Goal: Task Accomplishment & Management: Manage account settings

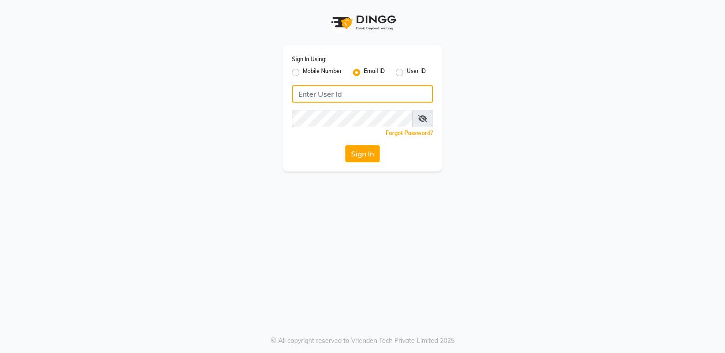
click at [337, 99] on input "Username" at bounding box center [362, 93] width 141 height 17
click at [308, 68] on label "Mobile Number" at bounding box center [322, 72] width 39 height 11
click at [308, 68] on input "Mobile Number" at bounding box center [306, 70] width 6 height 6
radio input "true"
radio input "false"
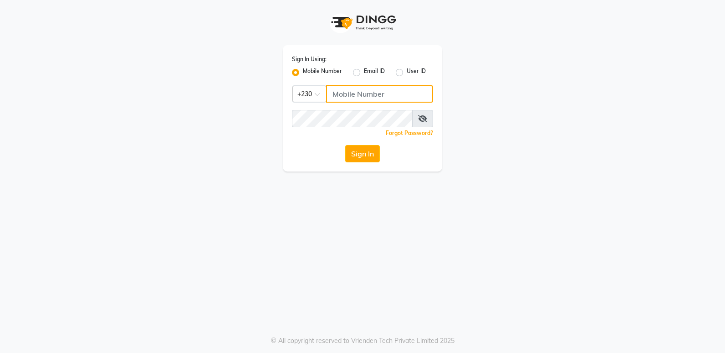
click at [356, 93] on input "Username" at bounding box center [379, 93] width 107 height 17
type input "55381685"
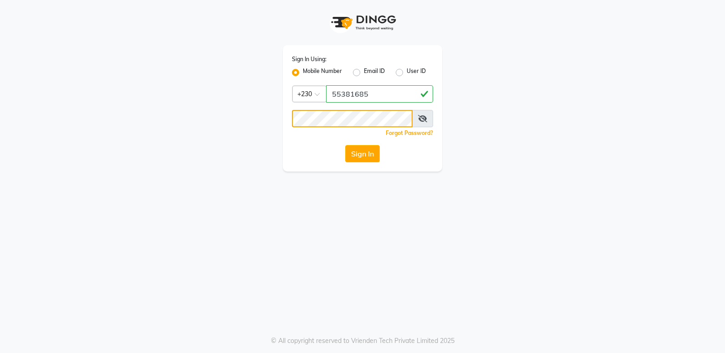
click at [345, 145] on button "Sign In" at bounding box center [362, 153] width 35 height 17
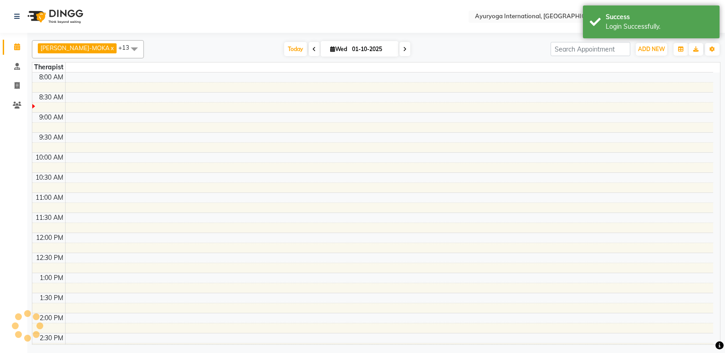
select select "en"
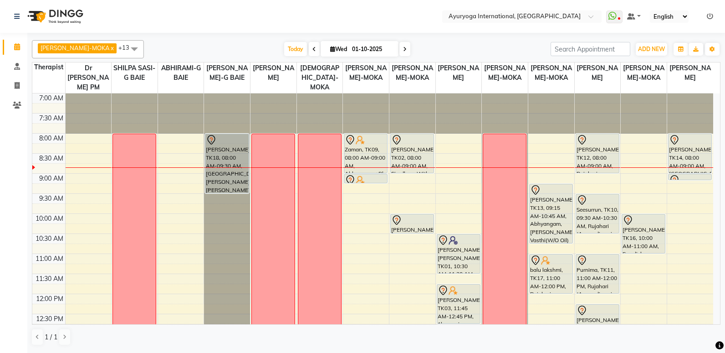
click at [352, 51] on input "01-10-2025" at bounding box center [373, 49] width 46 height 14
select select "10"
select select "2025"
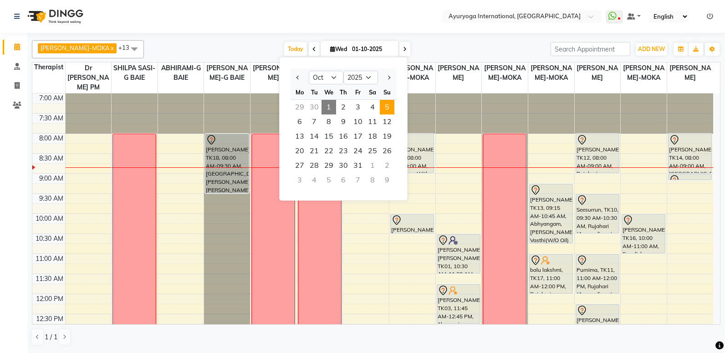
click at [390, 106] on span "5" at bounding box center [387, 107] width 15 height 15
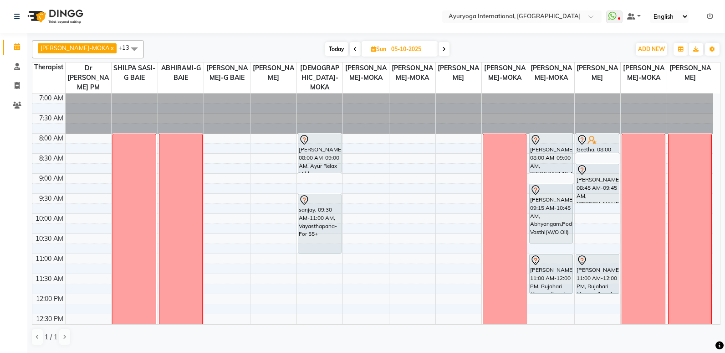
click at [325, 49] on span "Today" at bounding box center [336, 49] width 23 height 14
type input "01-10-2025"
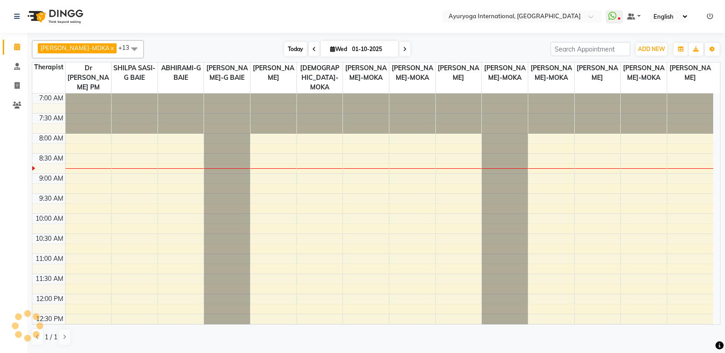
scroll to position [41, 0]
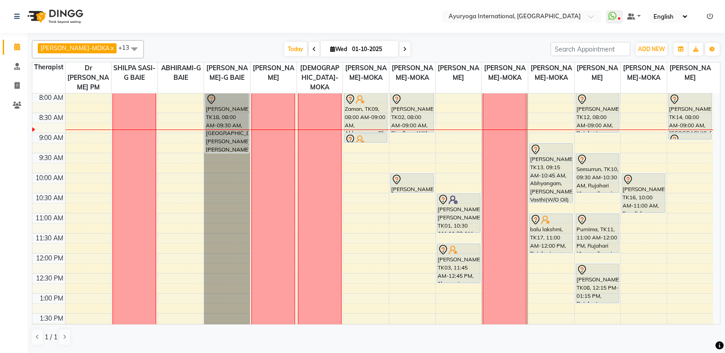
click at [322, 43] on span "Wed 01-10-2025" at bounding box center [360, 48] width 78 height 15
click at [328, 46] on span "Wed" at bounding box center [338, 49] width 21 height 7
select select "10"
select select "2025"
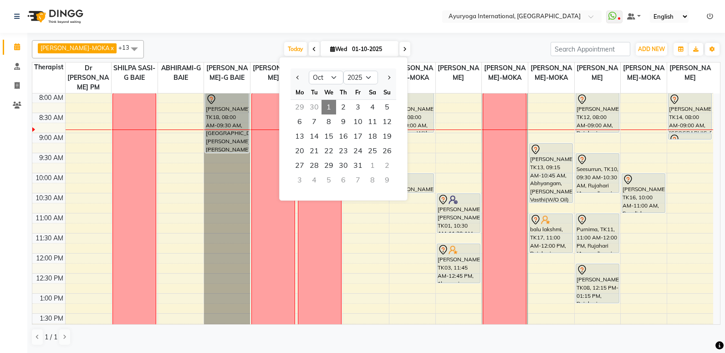
click at [301, 107] on div "29" at bounding box center [300, 107] width 15 height 15
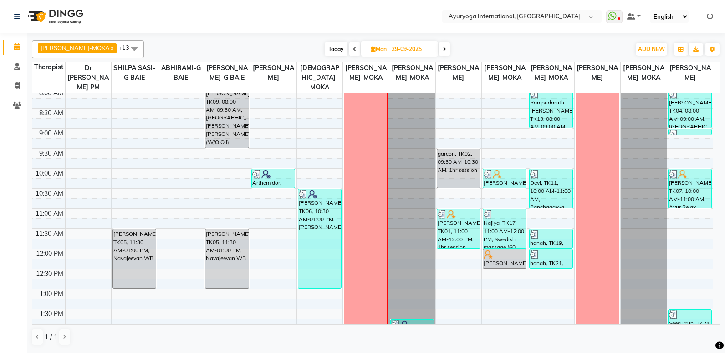
scroll to position [0, 0]
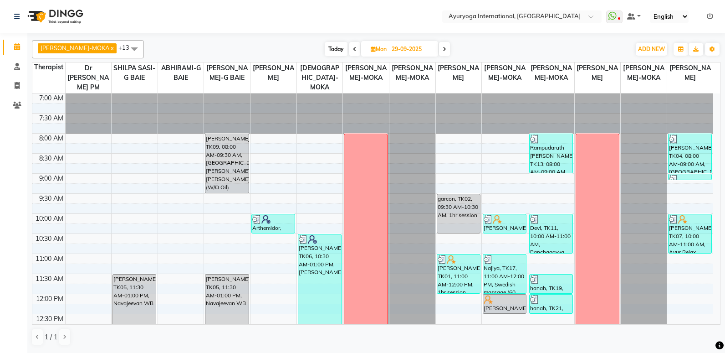
click at [350, 54] on span at bounding box center [355, 49] width 11 height 14
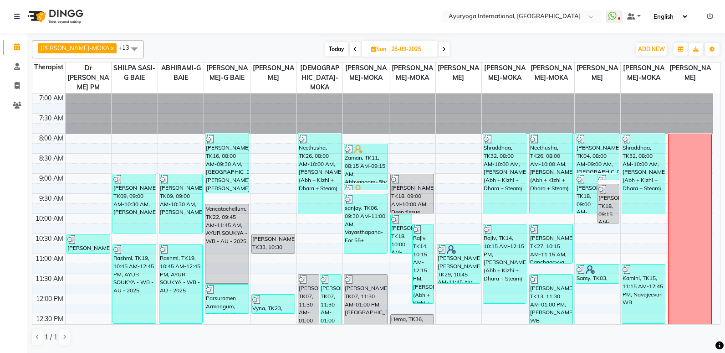
click at [354, 51] on icon at bounding box center [356, 48] width 4 height 5
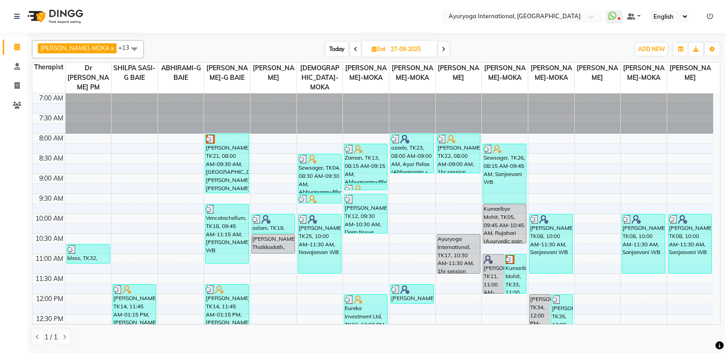
click at [354, 48] on icon at bounding box center [356, 48] width 4 height 5
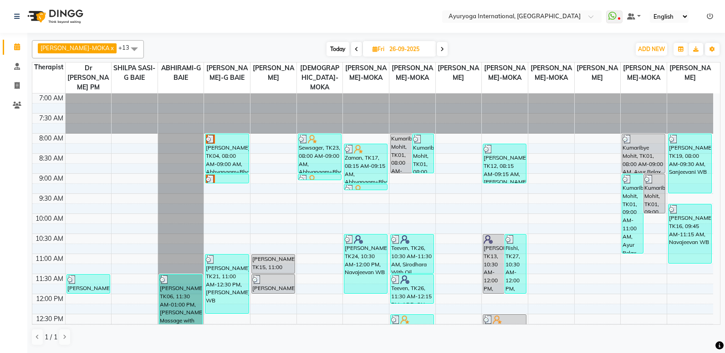
click at [437, 48] on span at bounding box center [442, 49] width 11 height 14
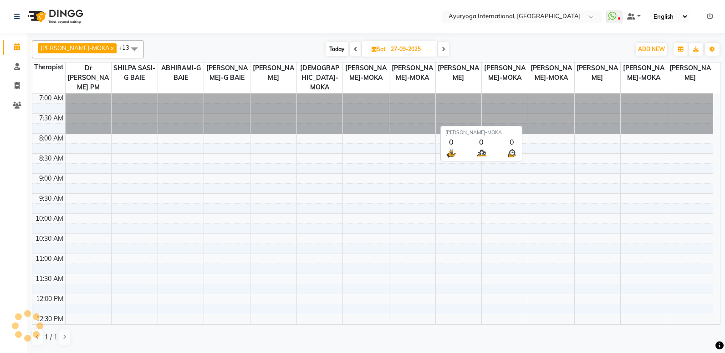
scroll to position [41, 0]
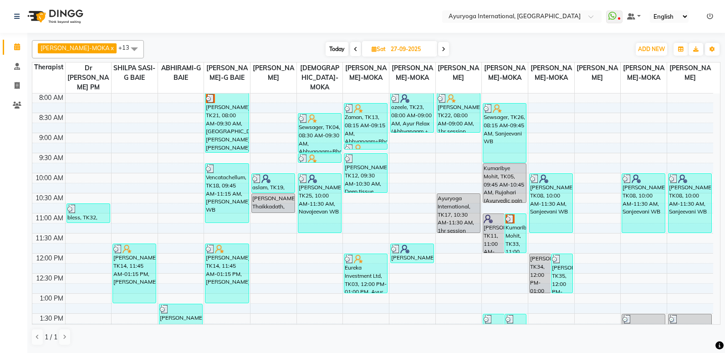
click at [442, 50] on icon at bounding box center [444, 48] width 4 height 5
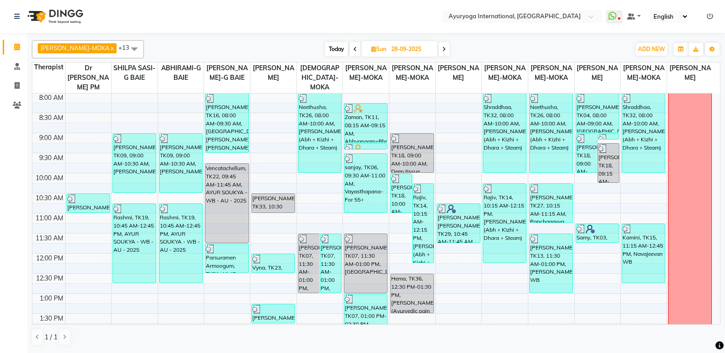
click at [442, 50] on icon at bounding box center [444, 48] width 4 height 5
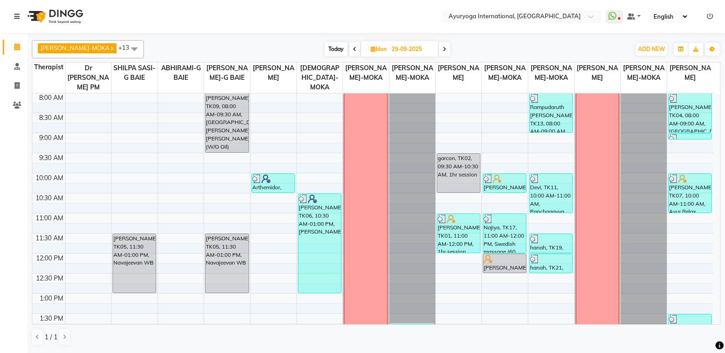
click at [443, 50] on icon at bounding box center [445, 48] width 4 height 5
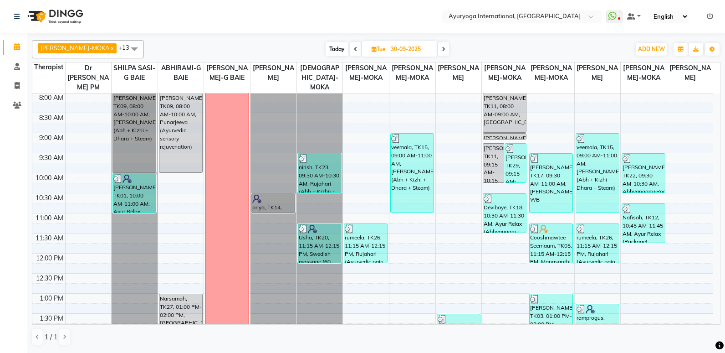
click at [438, 56] on span at bounding box center [443, 49] width 11 height 14
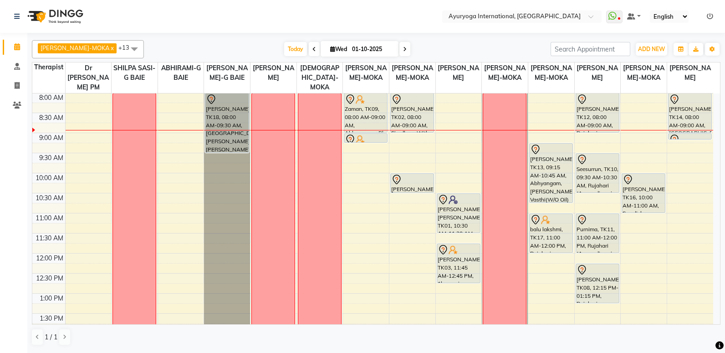
click at [309, 47] on span at bounding box center [314, 49] width 11 height 14
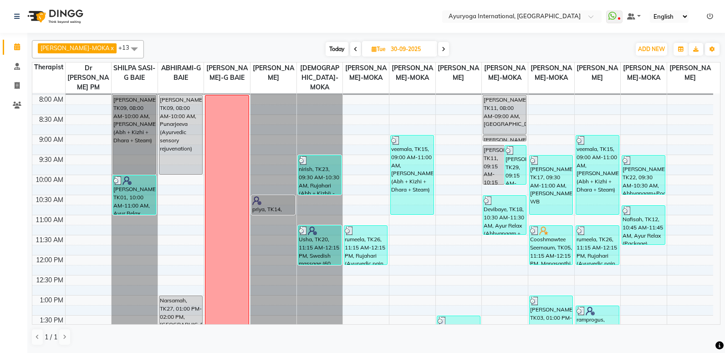
scroll to position [0, 0]
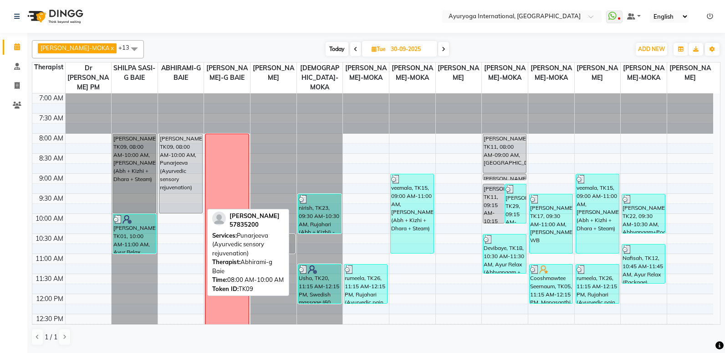
click at [180, 181] on div "Shikha, TK09, 08:00 AM-10:00 AM, Punarjeeva (Ayurvedic sensory rejuvenation)" at bounding box center [180, 173] width 43 height 79
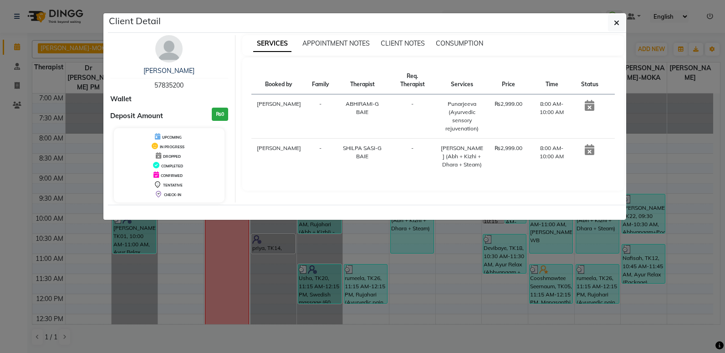
click at [180, 227] on ngb-modal-window "Client Detail Shikha 57835200 Wallet Deposit Amount ₨0 UPCOMING IN PROGRESS DRO…" at bounding box center [362, 176] width 725 height 353
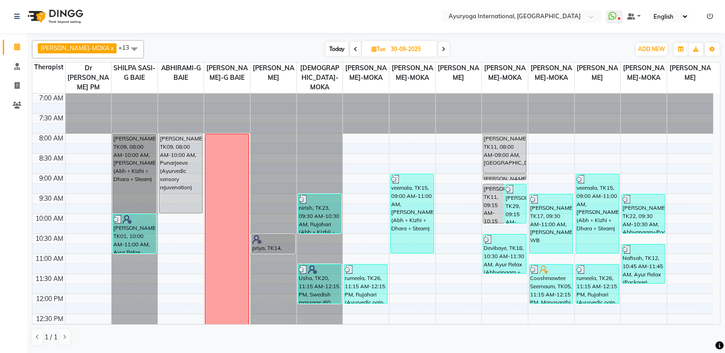
click at [326, 45] on span "Today" at bounding box center [337, 49] width 23 height 14
type input "01-10-2025"
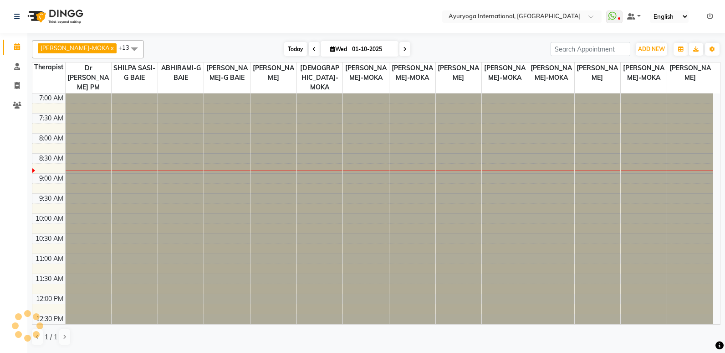
scroll to position [41, 0]
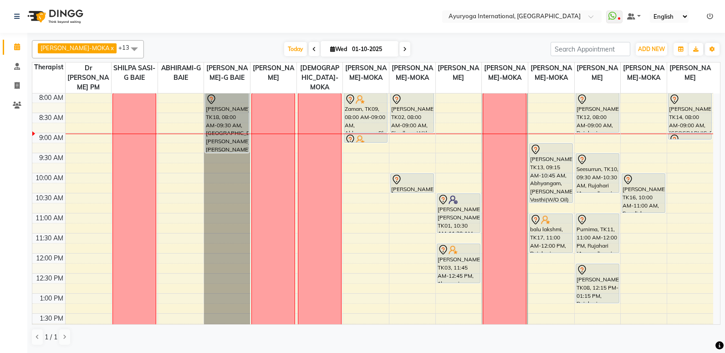
click at [359, 51] on input "01-10-2025" at bounding box center [373, 49] width 46 height 14
select select "10"
select select "2025"
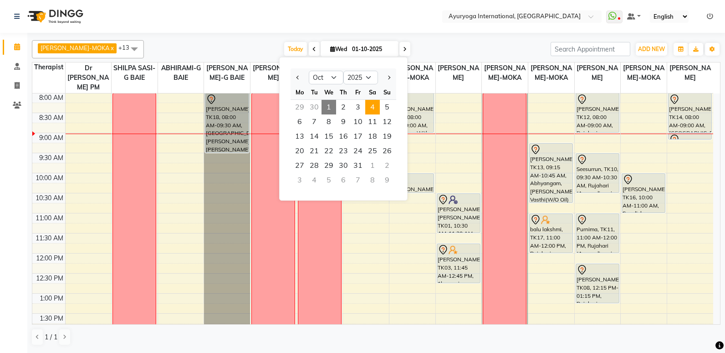
click at [375, 101] on span "4" at bounding box center [372, 107] width 15 height 15
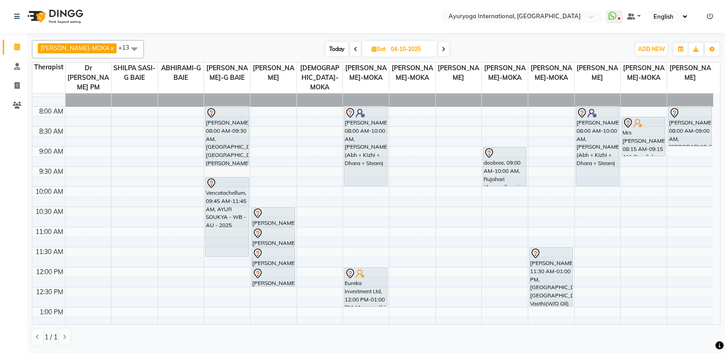
scroll to position [18, 0]
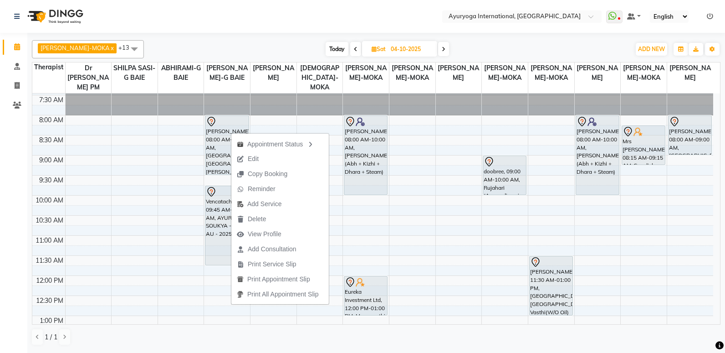
click at [350, 47] on span at bounding box center [355, 49] width 11 height 14
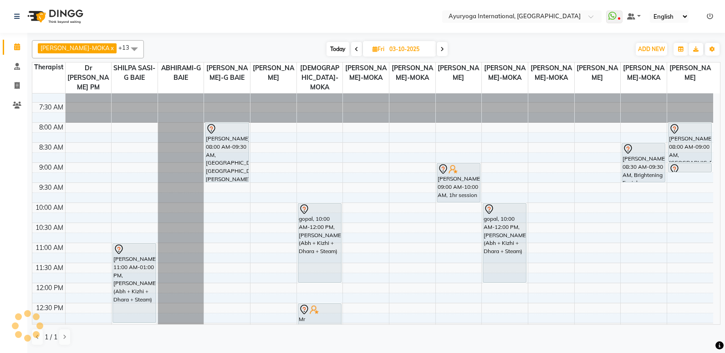
scroll to position [0, 0]
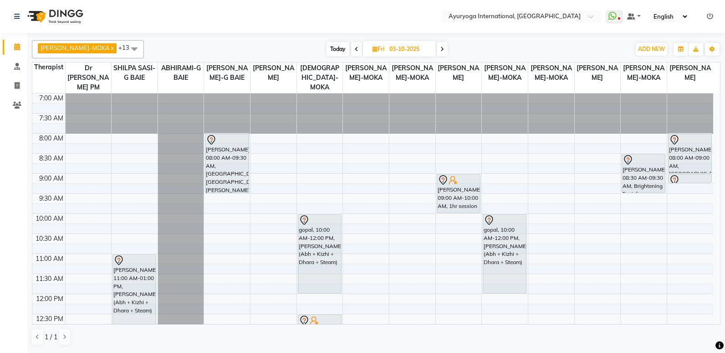
click at [351, 45] on span at bounding box center [356, 49] width 11 height 14
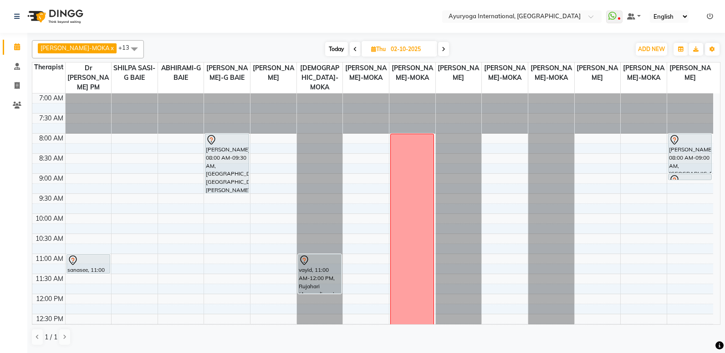
click at [350, 46] on span at bounding box center [355, 49] width 11 height 14
type input "01-10-2025"
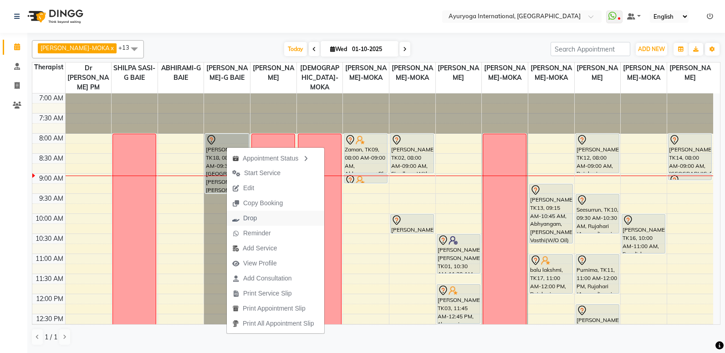
click at [264, 216] on button "Drop" at bounding box center [276, 218] width 98 height 15
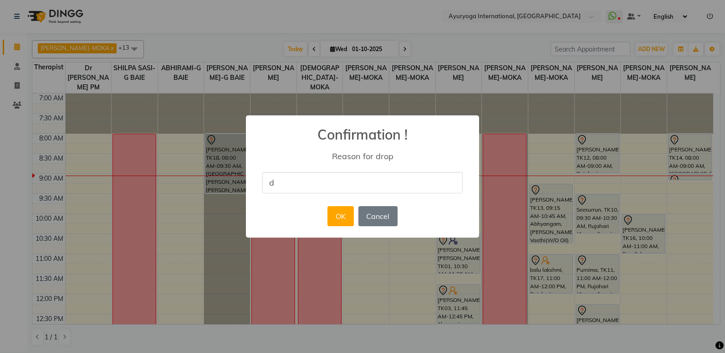
click at [341, 182] on input "d" at bounding box center [362, 182] width 200 height 21
type input "d"
click at [339, 210] on button "OK" at bounding box center [341, 216] width 26 height 20
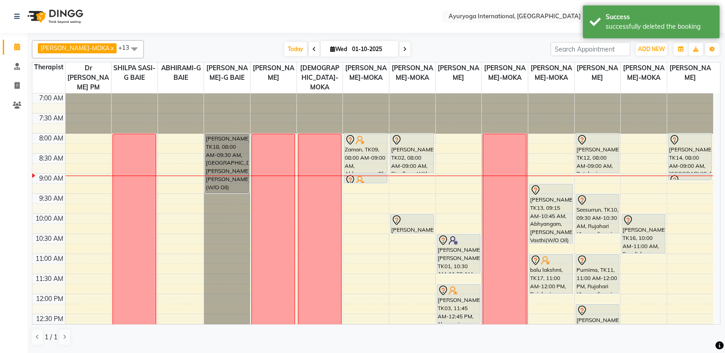
click at [403, 46] on icon at bounding box center [405, 48] width 4 height 5
type input "02-10-2025"
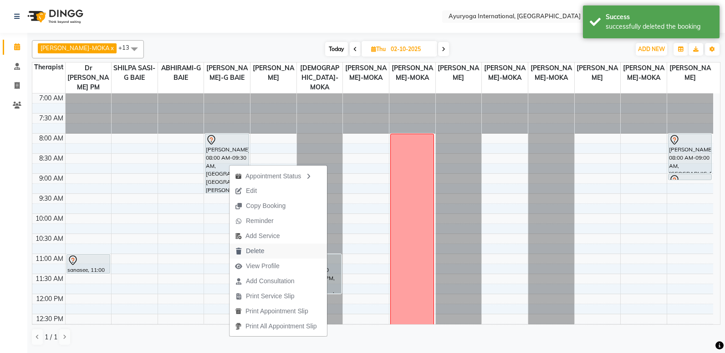
click at [262, 247] on span "Delete" at bounding box center [255, 251] width 18 height 10
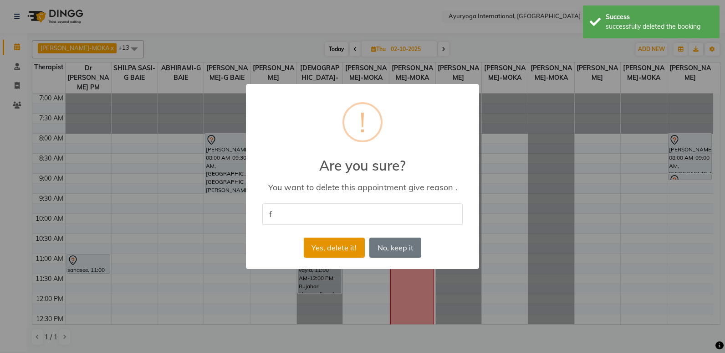
type input "f"
click at [334, 246] on button "Yes, delete it!" at bounding box center [334, 247] width 61 height 20
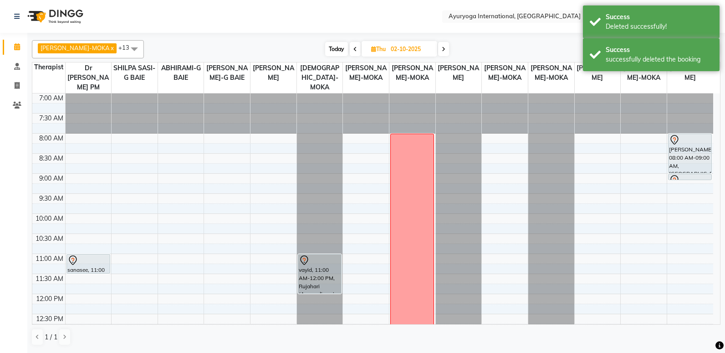
click at [442, 50] on icon at bounding box center [444, 48] width 4 height 5
type input "03-10-2025"
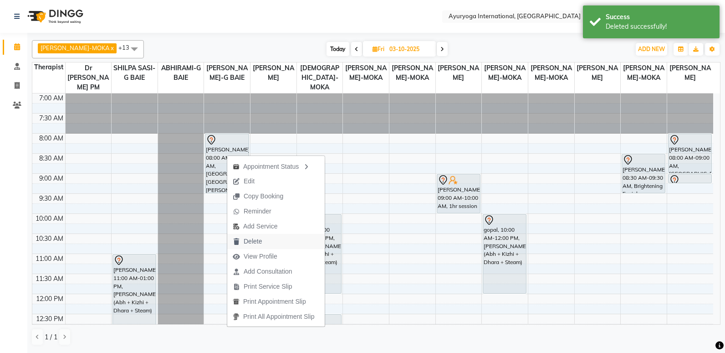
click at [259, 241] on span "Delete" at bounding box center [253, 241] width 18 height 10
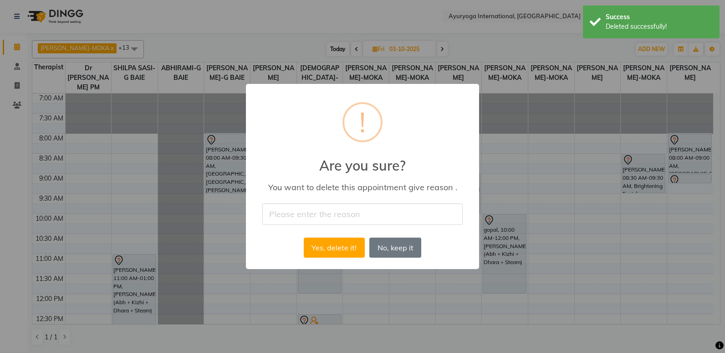
click at [341, 217] on input "text" at bounding box center [362, 213] width 200 height 21
type input "f"
click at [339, 248] on button "Yes, delete it!" at bounding box center [334, 247] width 61 height 20
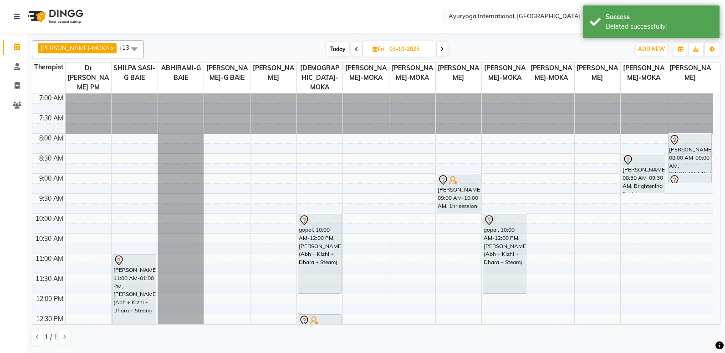
click at [441, 49] on icon at bounding box center [443, 48] width 4 height 5
type input "04-10-2025"
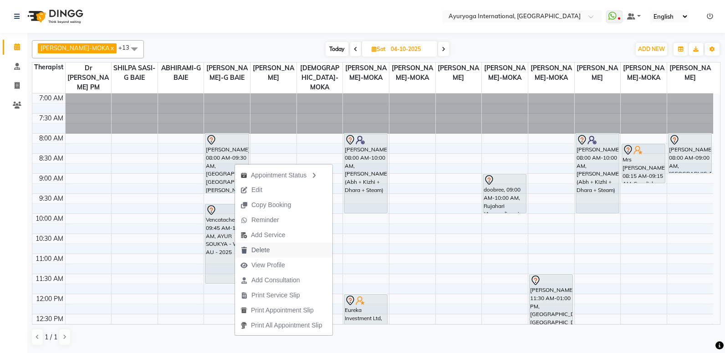
click at [263, 249] on span "Delete" at bounding box center [261, 250] width 18 height 10
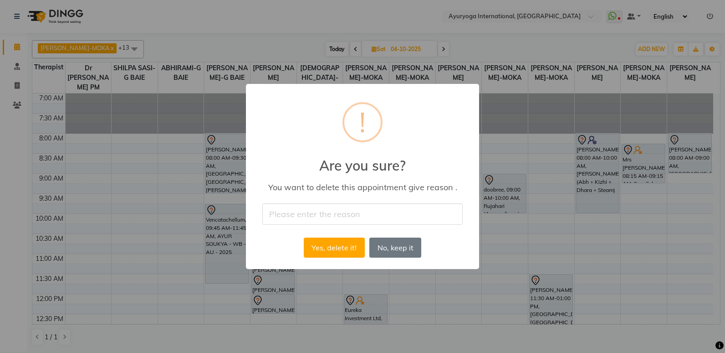
click at [315, 216] on input "text" at bounding box center [362, 213] width 200 height 21
type input "f"
click at [311, 240] on button "Yes, delete it!" at bounding box center [334, 247] width 61 height 20
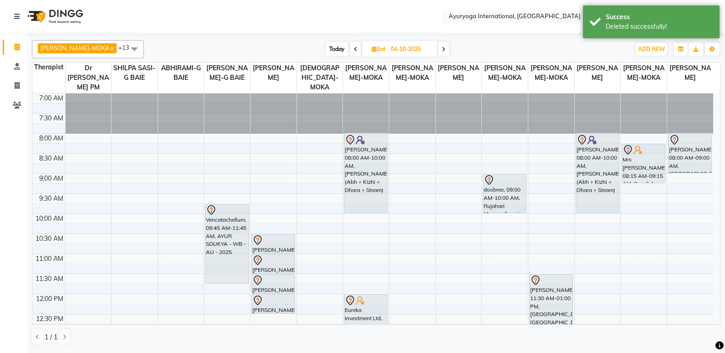
click at [442, 47] on icon at bounding box center [444, 48] width 4 height 5
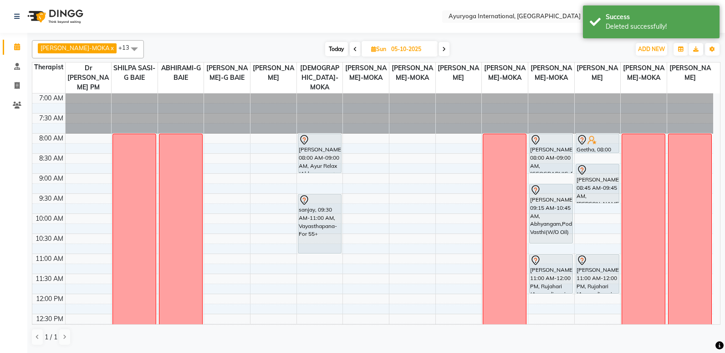
click at [442, 48] on icon at bounding box center [444, 48] width 4 height 5
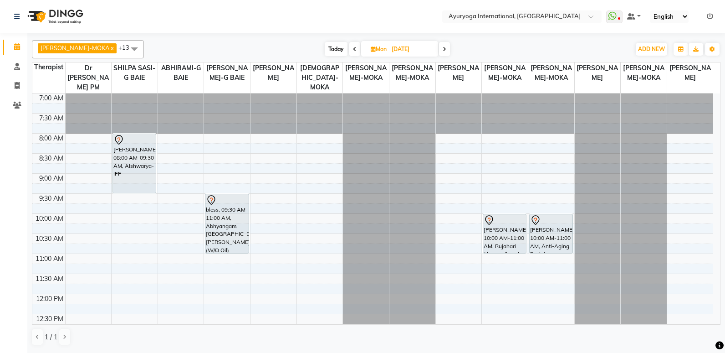
click at [443, 46] on icon at bounding box center [445, 48] width 4 height 5
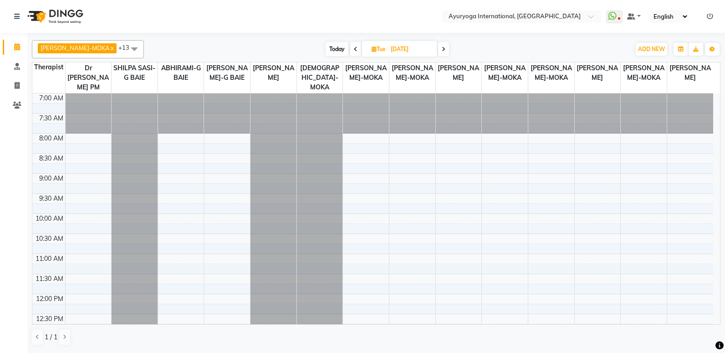
click at [438, 49] on span at bounding box center [443, 49] width 11 height 14
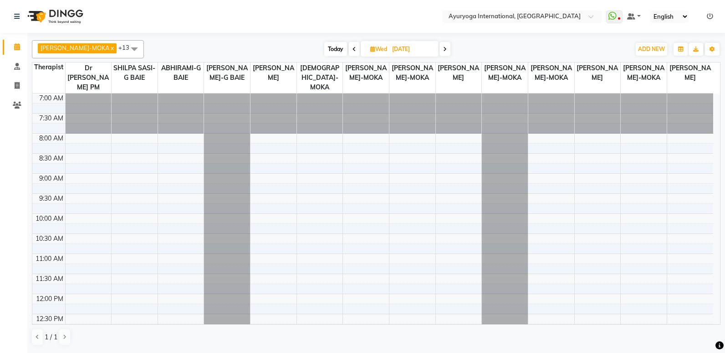
click at [329, 46] on span "Today" at bounding box center [335, 49] width 23 height 14
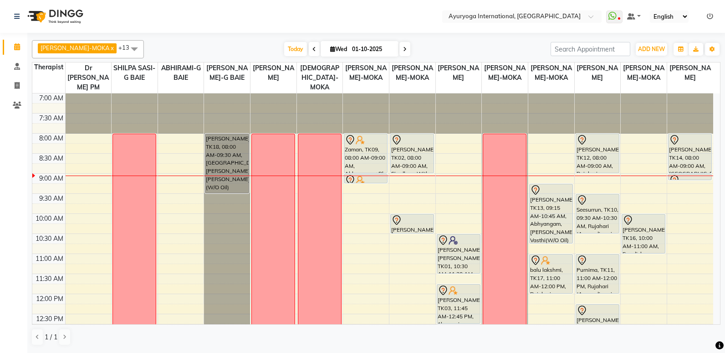
click at [400, 48] on span at bounding box center [405, 49] width 11 height 14
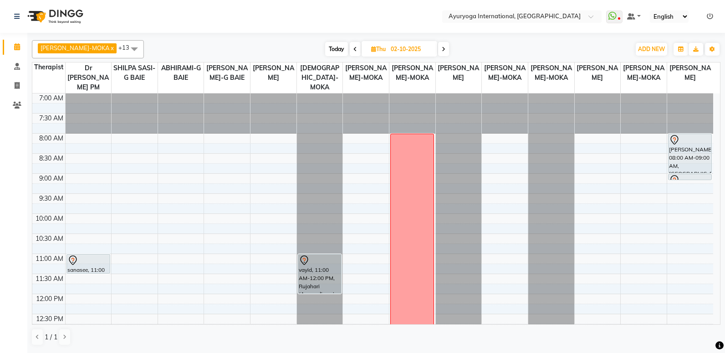
click at [442, 49] on icon at bounding box center [444, 48] width 4 height 5
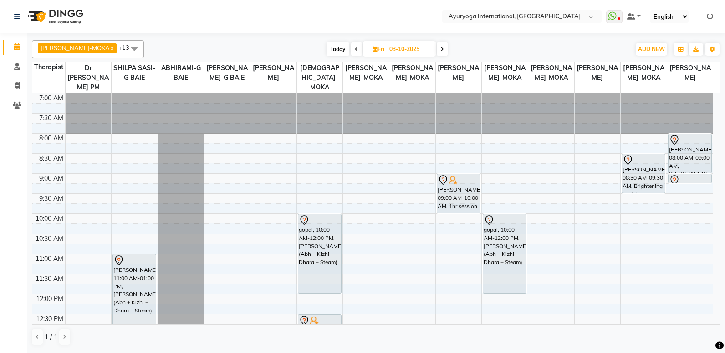
click at [437, 49] on span at bounding box center [442, 49] width 11 height 14
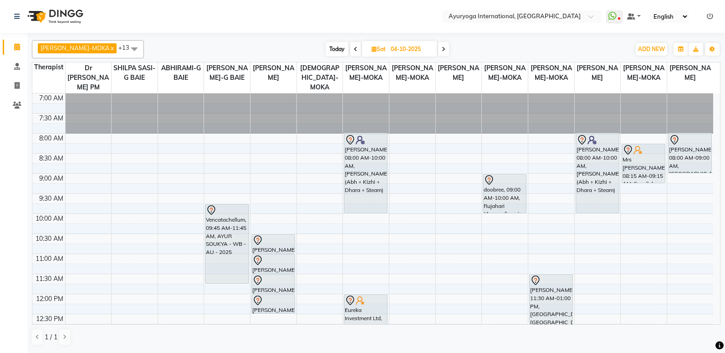
click at [442, 47] on icon at bounding box center [444, 48] width 4 height 5
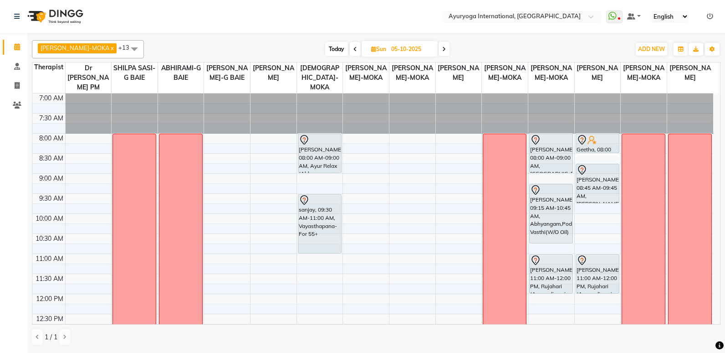
click at [442, 51] on icon at bounding box center [444, 48] width 4 height 5
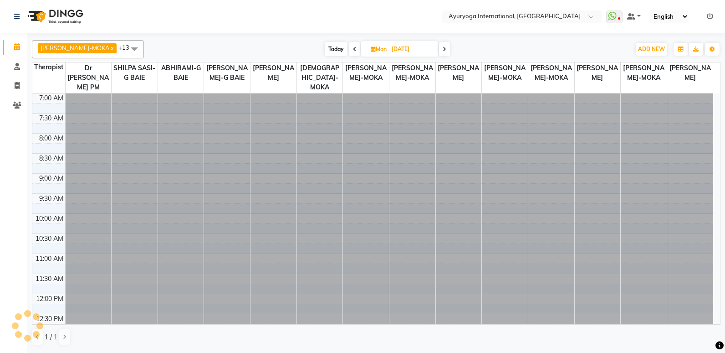
click at [329, 46] on span "Today" at bounding box center [336, 49] width 23 height 14
type input "01-10-2025"
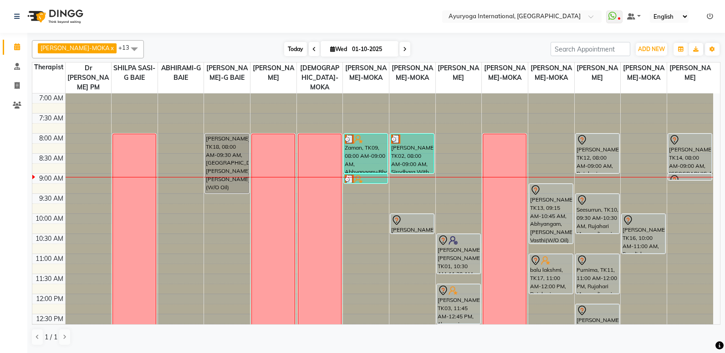
click at [287, 49] on span "Today" at bounding box center [295, 49] width 23 height 14
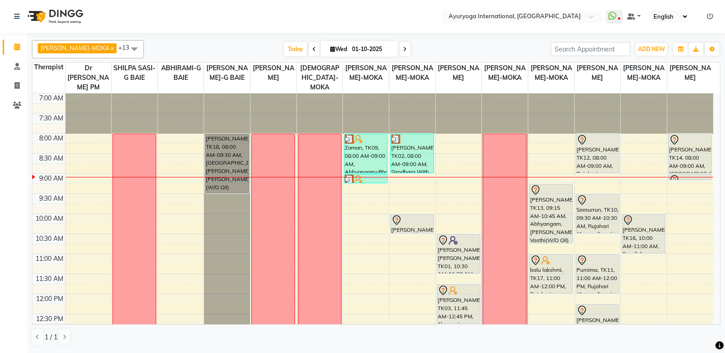
click at [335, 49] on span "Wed" at bounding box center [338, 49] width 21 height 7
select select "10"
select select "2025"
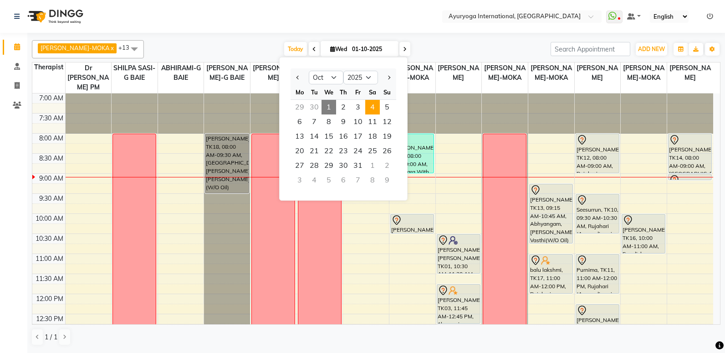
click at [370, 106] on span "4" at bounding box center [372, 107] width 15 height 15
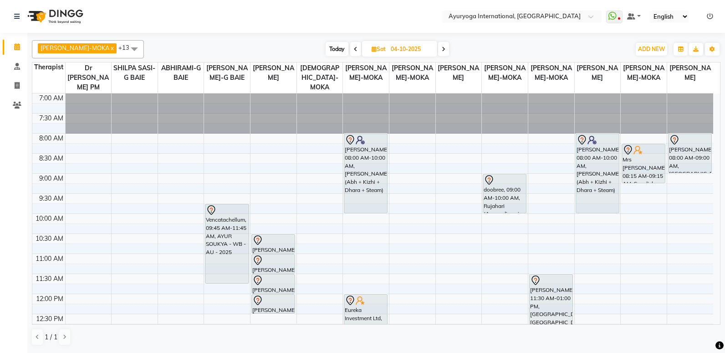
click at [354, 47] on icon at bounding box center [356, 48] width 4 height 5
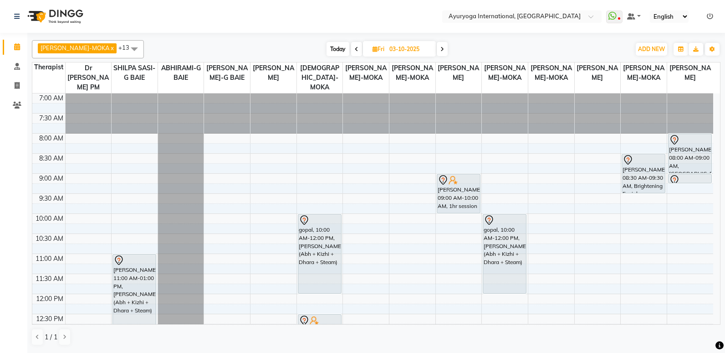
click at [441, 50] on icon at bounding box center [443, 48] width 4 height 5
type input "04-10-2025"
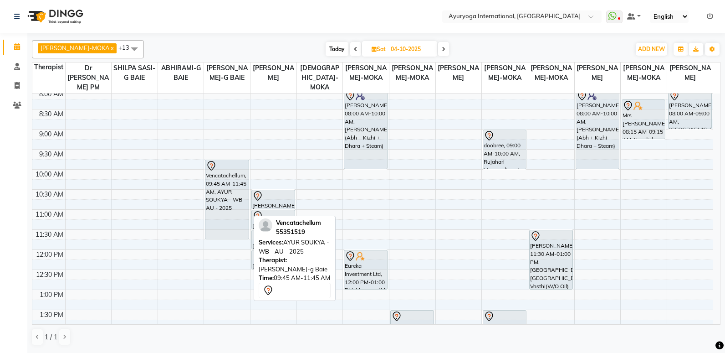
scroll to position [137, 0]
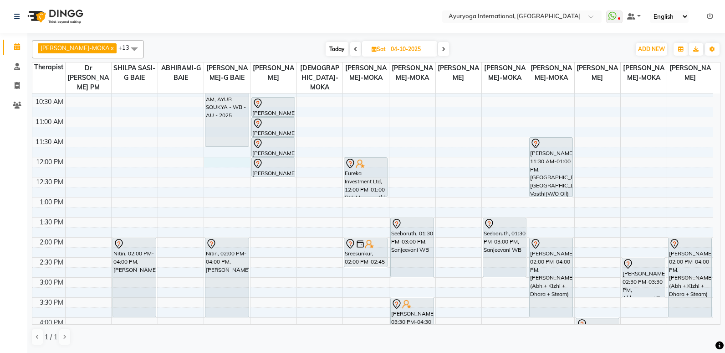
click at [213, 164] on div "7:00 AM 7:30 AM 8:00 AM 8:30 AM 9:00 AM 9:30 AM 10:00 AM 10:30 AM 11:00 AM 11:3…" at bounding box center [372, 237] width 681 height 561
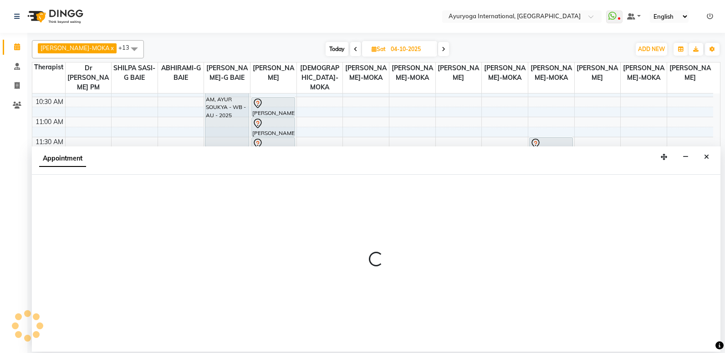
select select "50740"
select select "tentative"
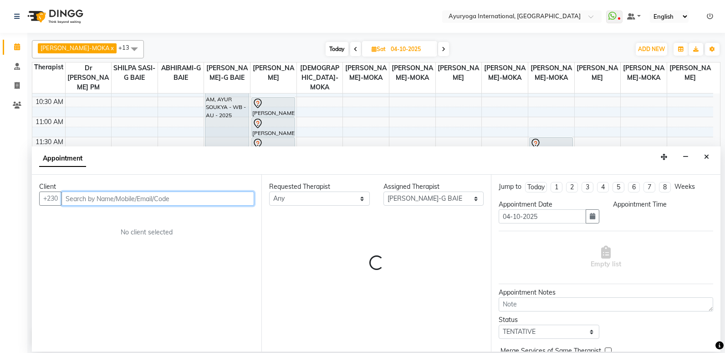
select select "720"
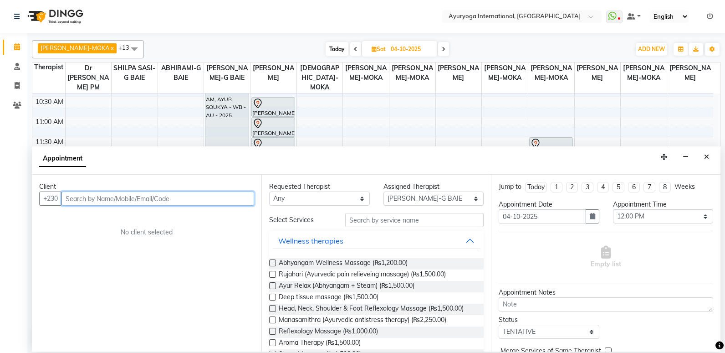
click at [98, 197] on input "text" at bounding box center [158, 198] width 193 height 14
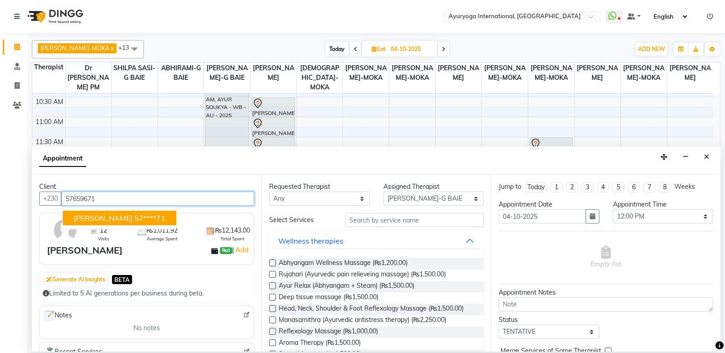
click at [108, 216] on span "Allwyn Pradano" at bounding box center [103, 217] width 59 height 9
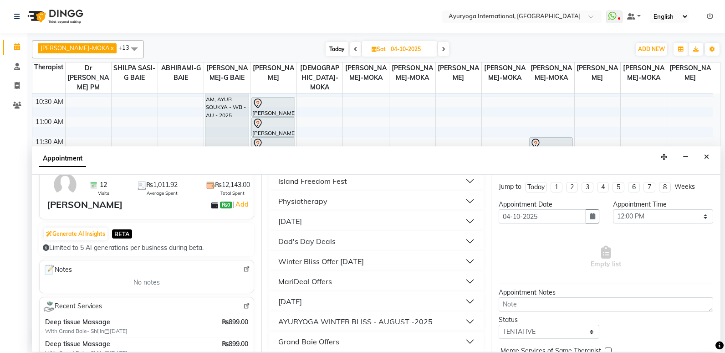
scroll to position [761, 0]
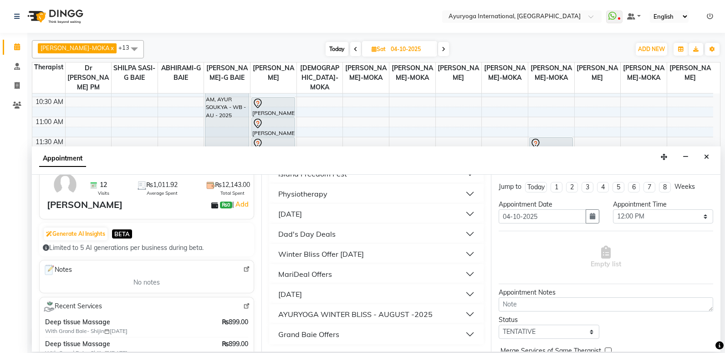
type input "57****71"
click at [463, 331] on button "Grand Baie Offers" at bounding box center [376, 334] width 207 height 16
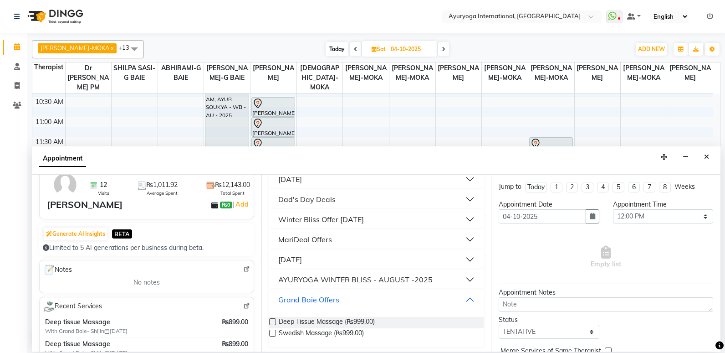
scroll to position [798, 0]
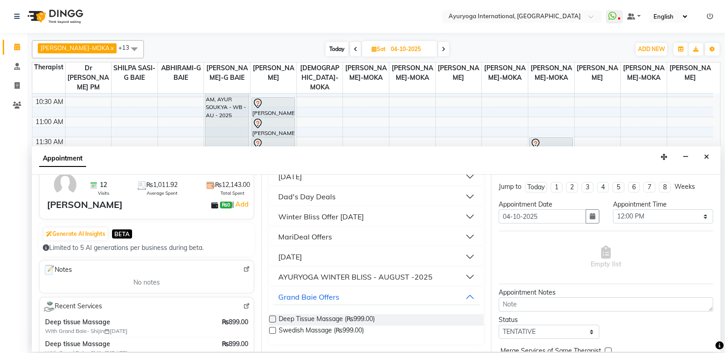
click at [272, 315] on label at bounding box center [272, 318] width 7 height 7
click at [272, 317] on input "checkbox" at bounding box center [272, 320] width 6 height 6
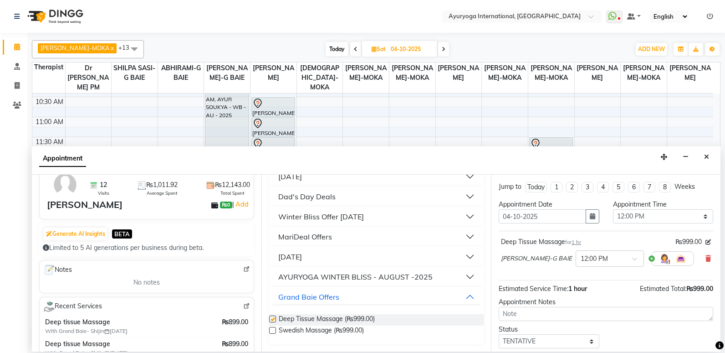
checkbox input "false"
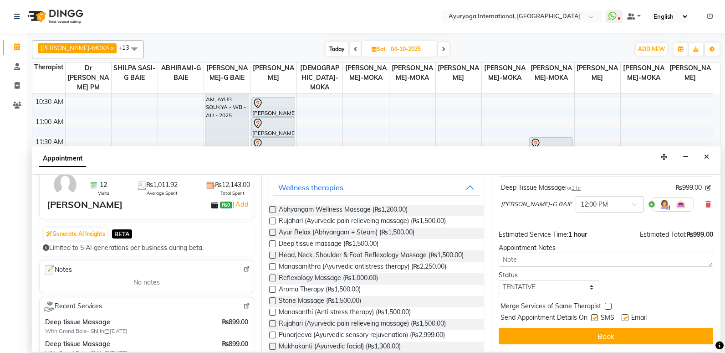
scroll to position [0, 0]
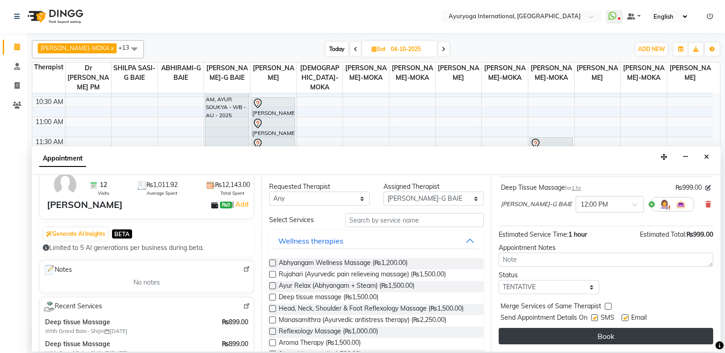
click at [594, 331] on button "Book" at bounding box center [606, 336] width 215 height 16
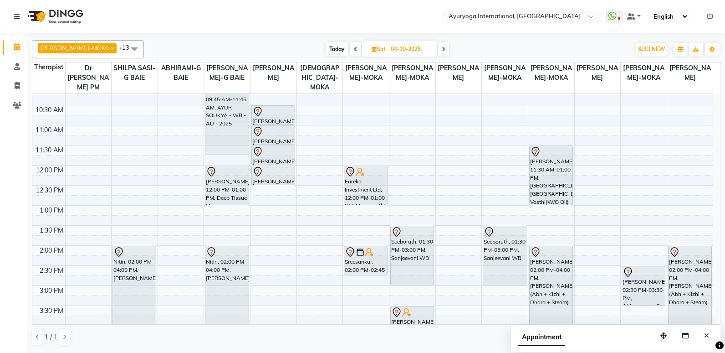
scroll to position [46, 0]
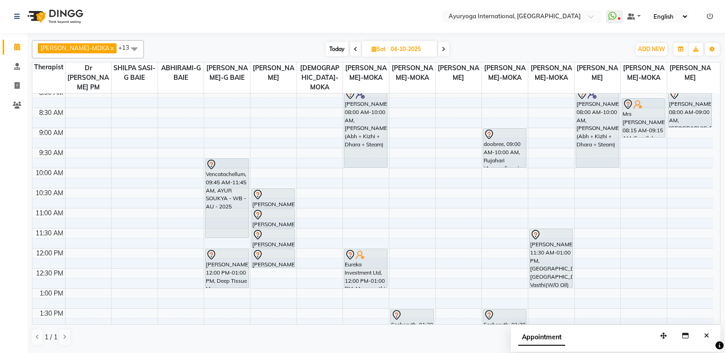
click at [326, 49] on span "Today" at bounding box center [337, 49] width 23 height 14
type input "01-10-2025"
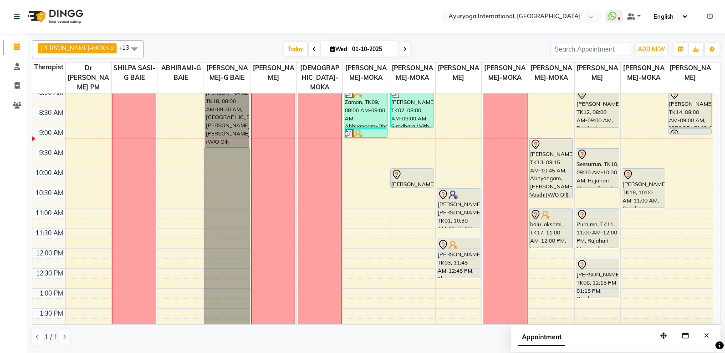
click at [209, 48] on div at bounding box center [227, 48] width 46 height 0
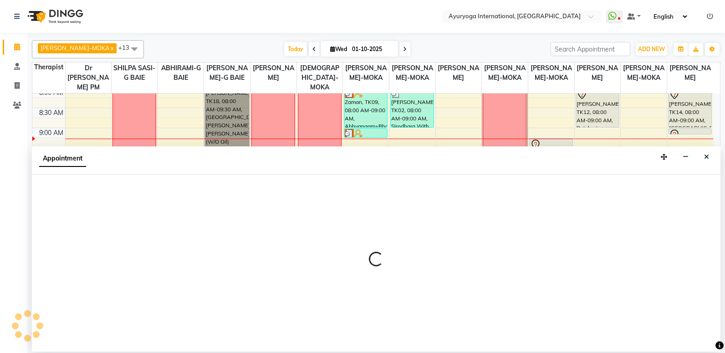
select select "50740"
select select "660"
select select "tentative"
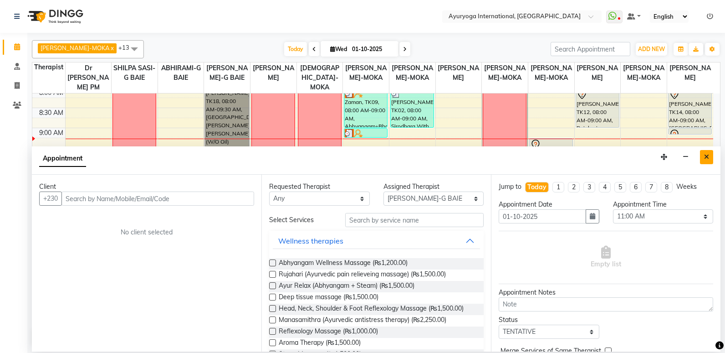
click at [697, 155] on icon "Close" at bounding box center [706, 157] width 5 height 6
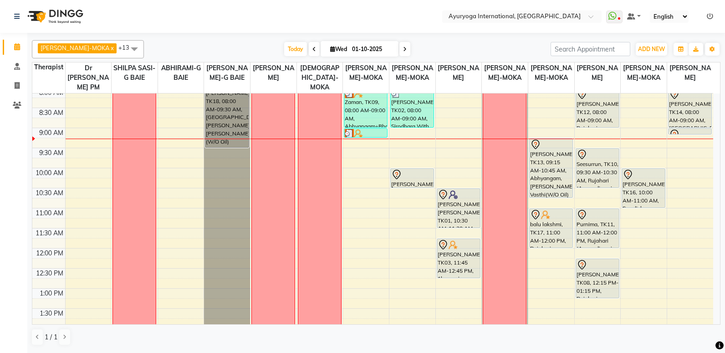
scroll to position [0, 0]
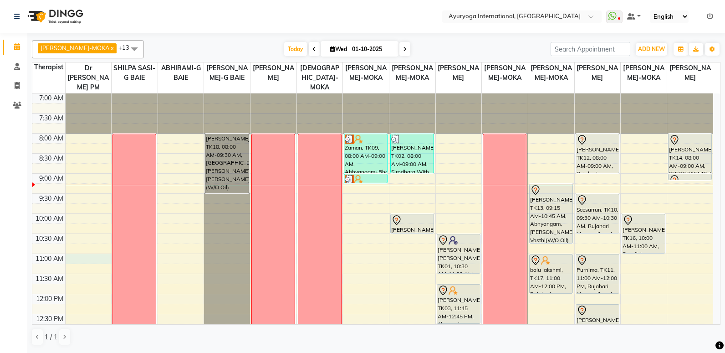
select select "92659"
select select "tentative"
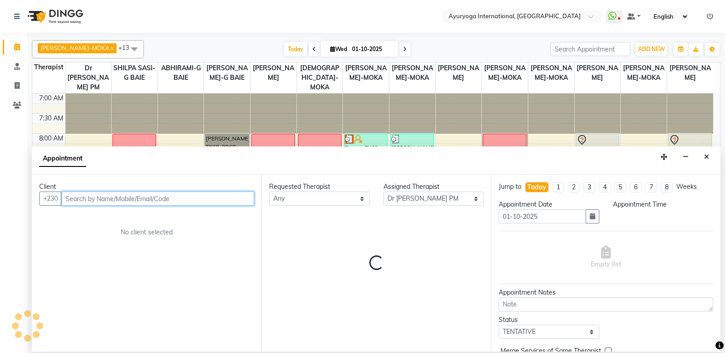
select select "660"
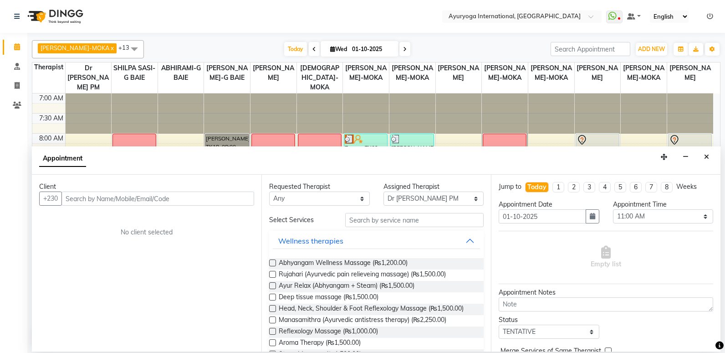
click at [134, 215] on div "Client +230 No client selected" at bounding box center [147, 263] width 230 height 177
click at [149, 195] on input "text" at bounding box center [158, 198] width 193 height 14
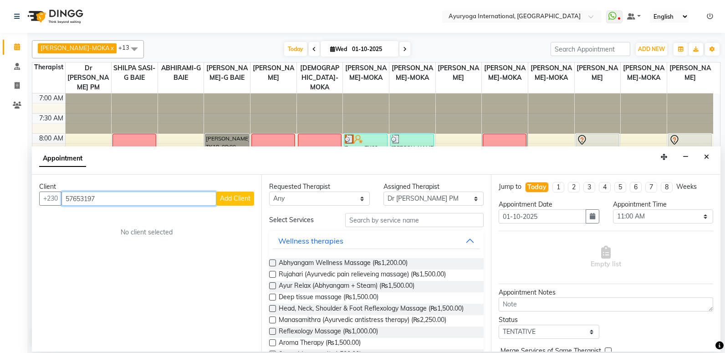
type input "57653197"
click at [242, 192] on button "Add Client" at bounding box center [235, 198] width 38 height 14
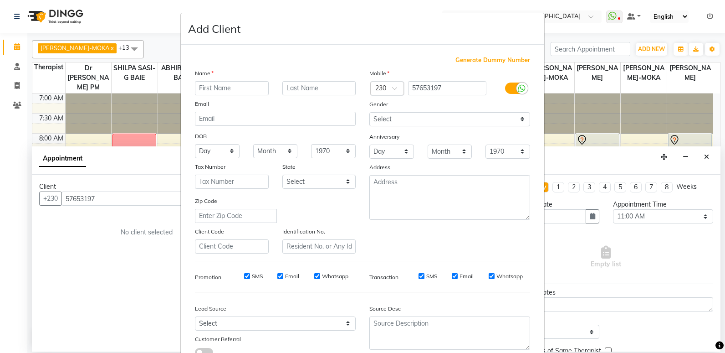
click at [237, 89] on input "text" at bounding box center [232, 88] width 74 height 14
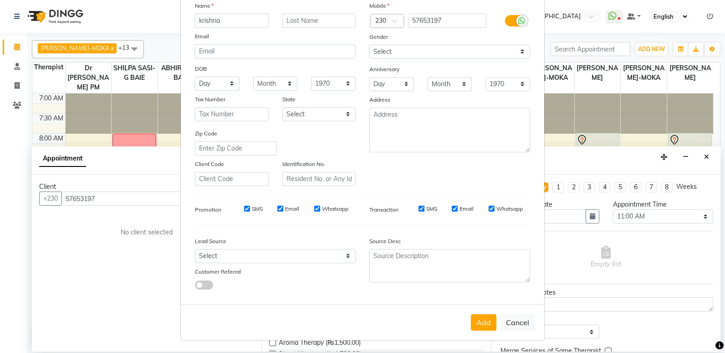
scroll to position [68, 0]
type input "krishna"
click at [483, 317] on button "Add" at bounding box center [484, 322] width 26 height 16
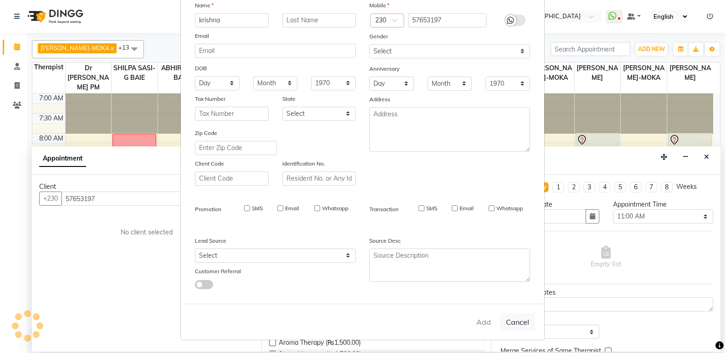
type input "57****97"
select select
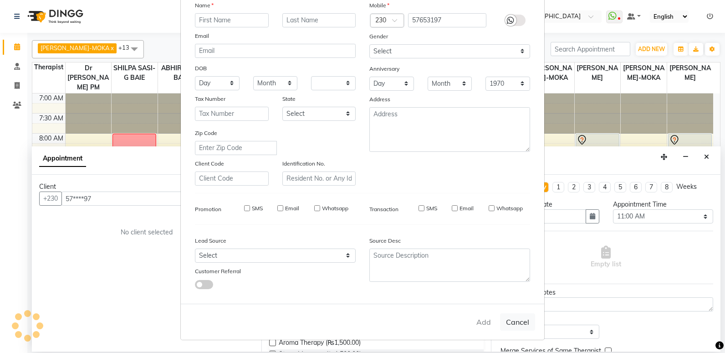
select select
checkbox input "false"
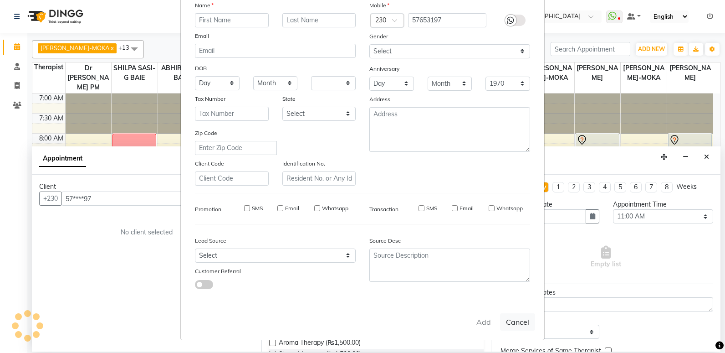
checkbox input "false"
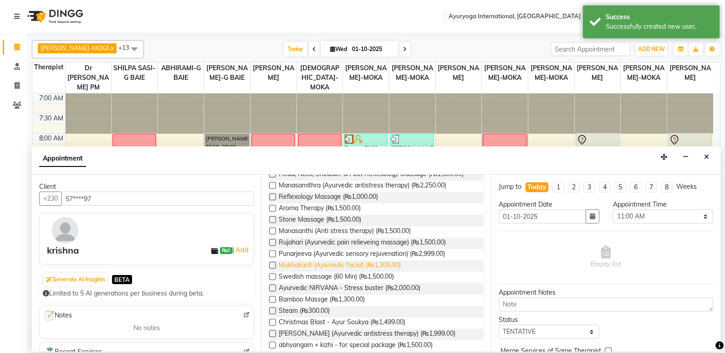
scroll to position [0, 0]
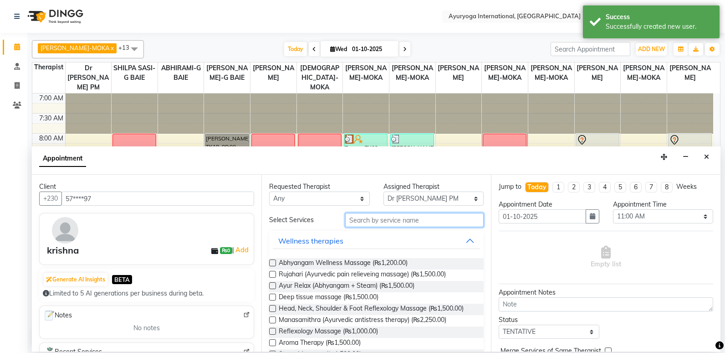
click at [374, 223] on input "text" at bounding box center [414, 220] width 139 height 14
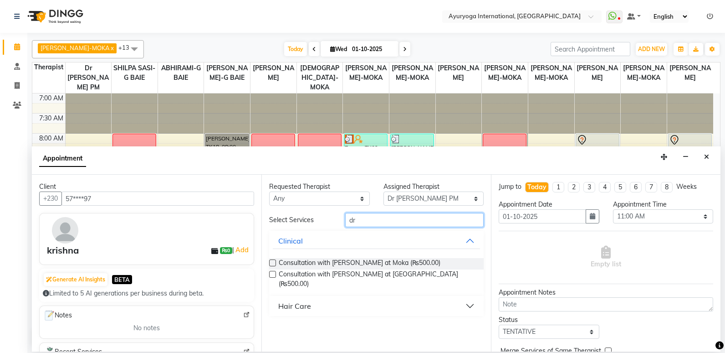
type input "dr"
click at [272, 272] on label at bounding box center [272, 274] width 7 height 7
click at [272, 272] on input "checkbox" at bounding box center [272, 275] width 6 height 6
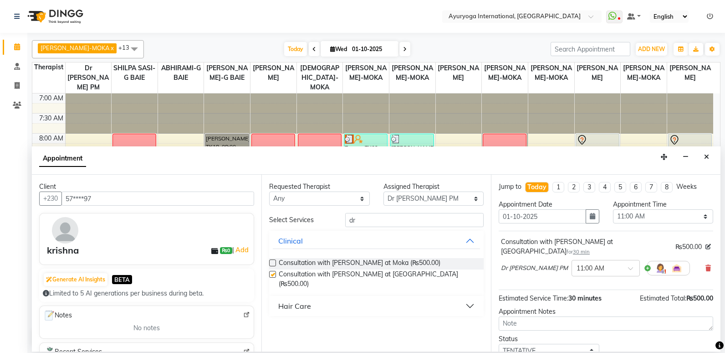
checkbox input "false"
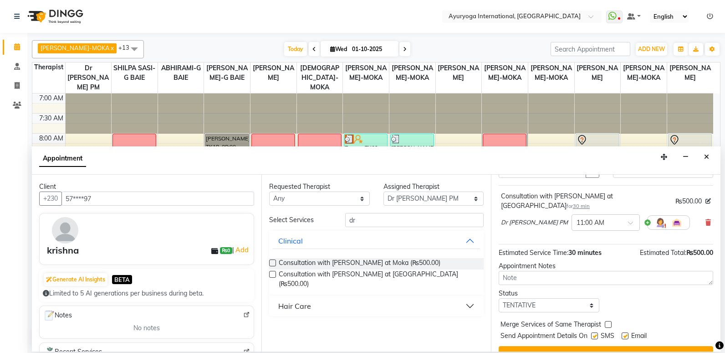
scroll to position [54, 0]
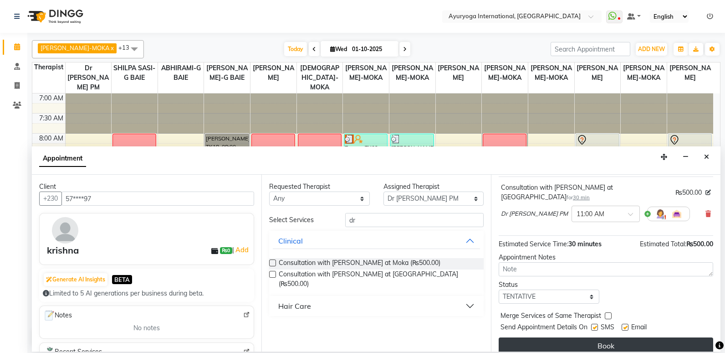
click at [608, 336] on button "Book" at bounding box center [606, 345] width 215 height 16
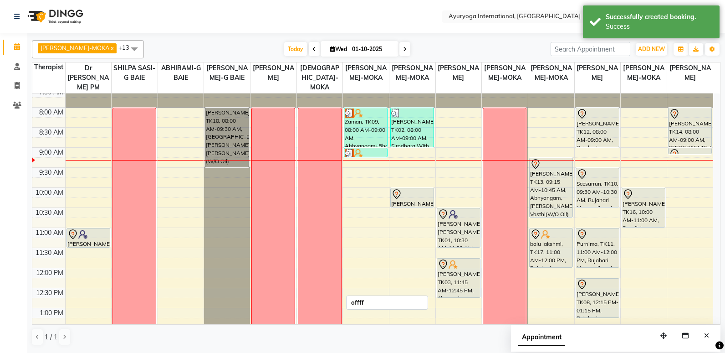
scroll to position [137, 0]
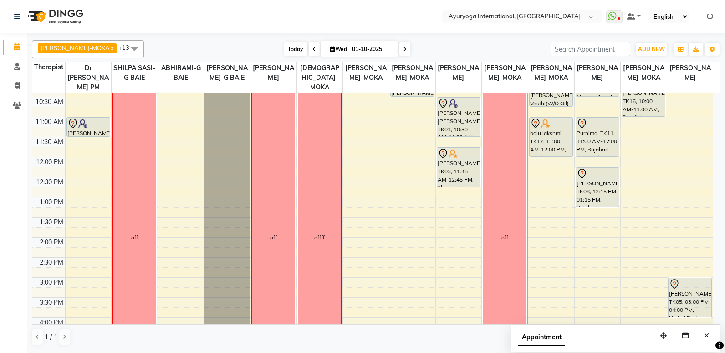
click at [284, 51] on span "Today" at bounding box center [295, 49] width 23 height 14
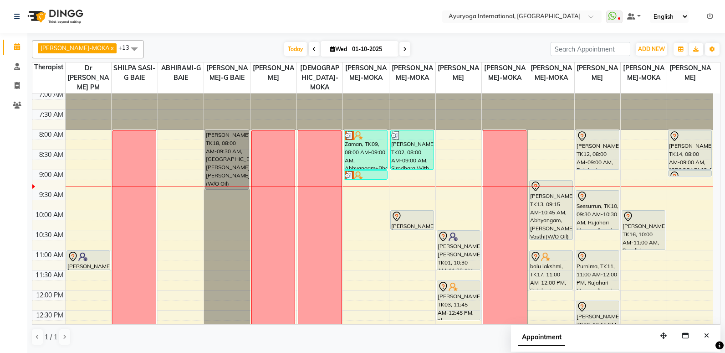
scroll to position [0, 0]
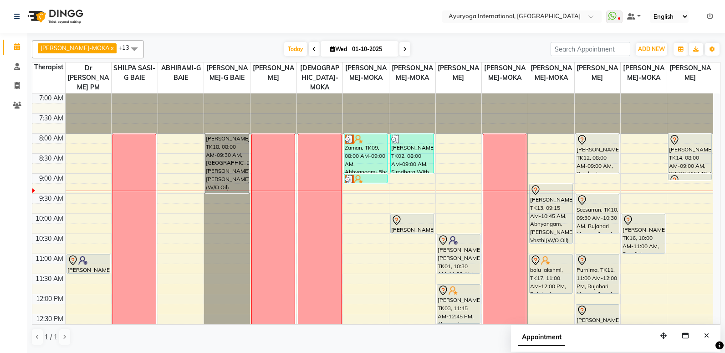
click at [400, 46] on span at bounding box center [405, 49] width 11 height 14
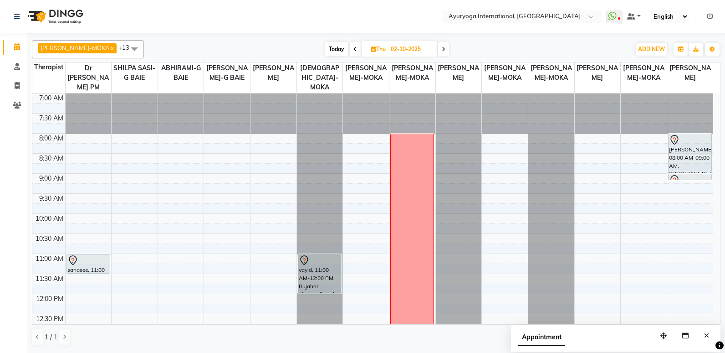
click at [442, 49] on div "Today Thu 02-10-2025" at bounding box center [388, 49] width 478 height 14
click at [440, 53] on div "Today Thu 02-10-2025" at bounding box center [387, 49] width 126 height 14
click at [439, 53] on span at bounding box center [443, 49] width 11 height 14
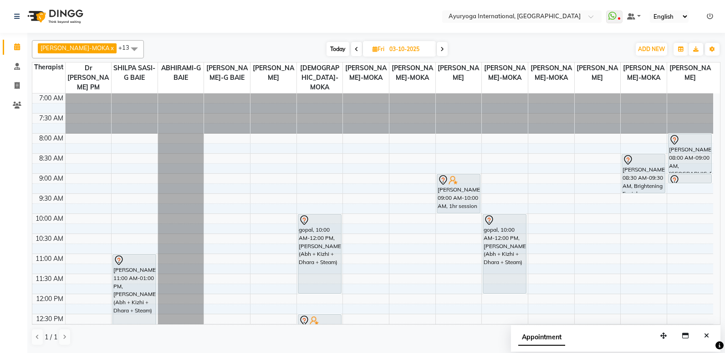
click at [441, 50] on icon at bounding box center [443, 48] width 4 height 5
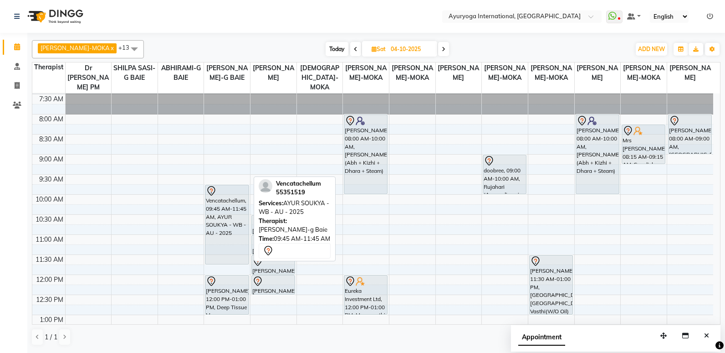
scroll to position [11, 0]
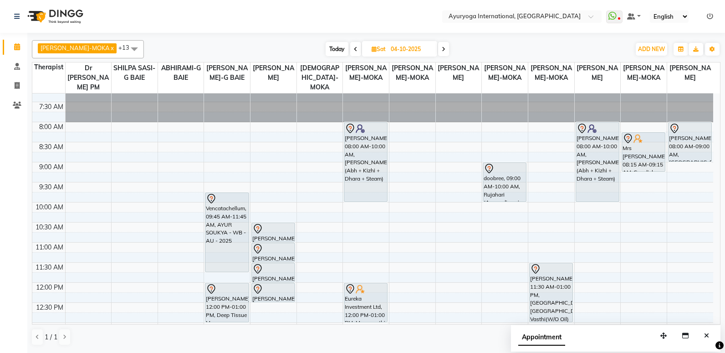
click at [442, 49] on icon at bounding box center [444, 48] width 4 height 5
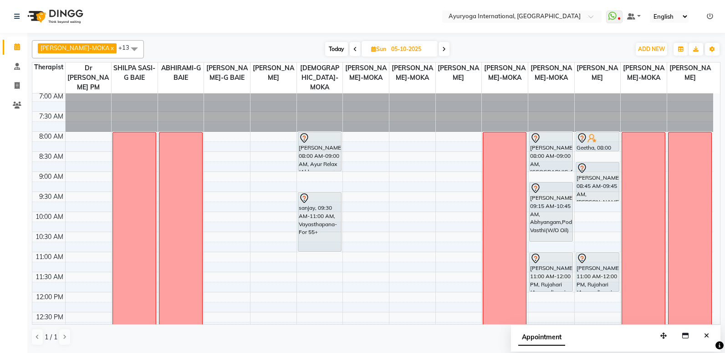
scroll to position [0, 0]
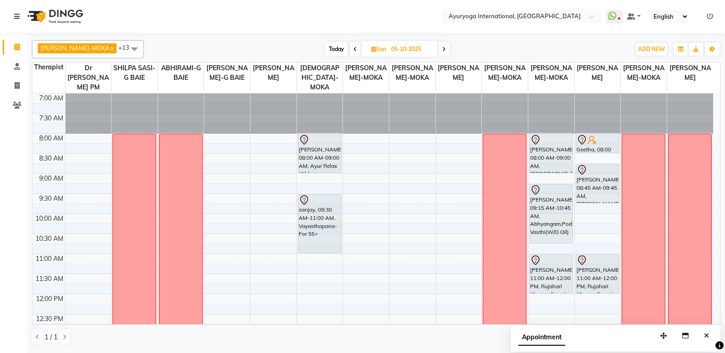
click at [335, 50] on span "Today" at bounding box center [336, 49] width 23 height 14
type input "01-10-2025"
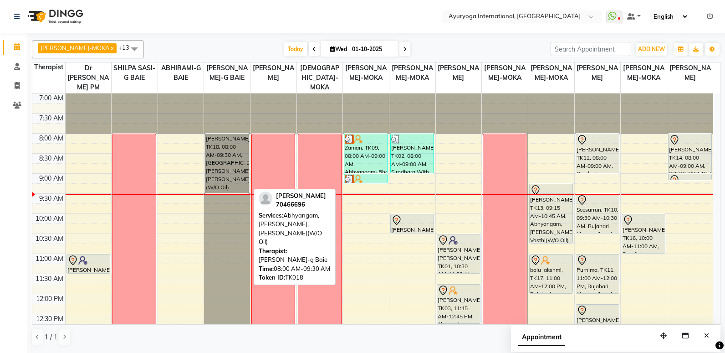
click at [232, 190] on div "marcel, TK18, 08:00 AM-09:30 AM, Abhyangam,Podikizhi,Kadee Vasthi(W/O Oil)" at bounding box center [227, 163] width 43 height 59
select select "7"
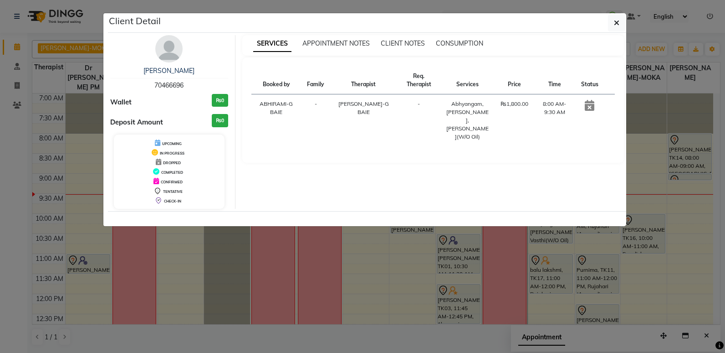
click at [251, 217] on div at bounding box center [367, 218] width 519 height 15
click at [251, 220] on div at bounding box center [367, 218] width 519 height 15
click at [251, 221] on div at bounding box center [367, 218] width 519 height 15
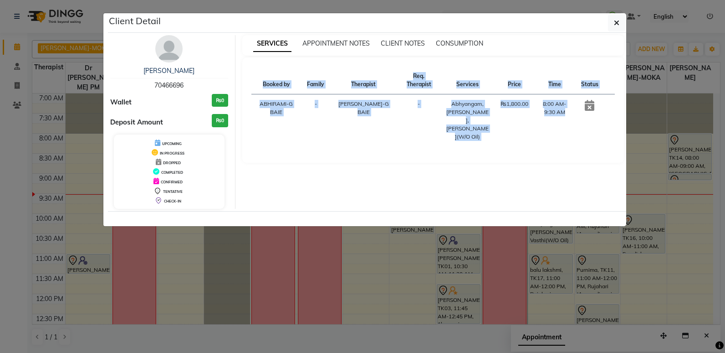
click at [251, 221] on div at bounding box center [367, 218] width 519 height 15
drag, startPoint x: 251, startPoint y: 221, endPoint x: 247, endPoint y: 229, distance: 9.0
click at [247, 229] on ngb-modal-window "Client Detail marcel 70466696 Wallet ₨0 Deposit Amount ₨0 UPCOMING IN PROGRESS …" at bounding box center [362, 176] width 725 height 353
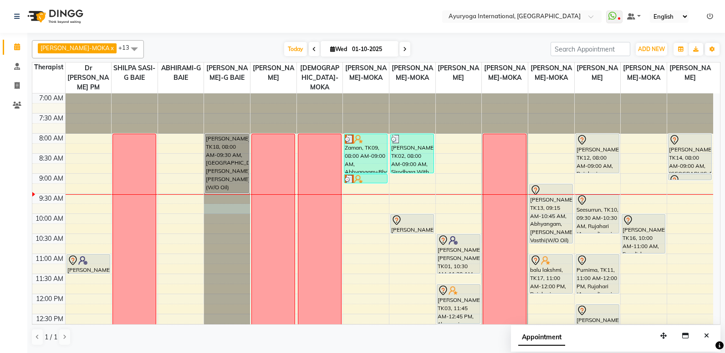
click at [215, 93] on div at bounding box center [227, 93] width 46 height 0
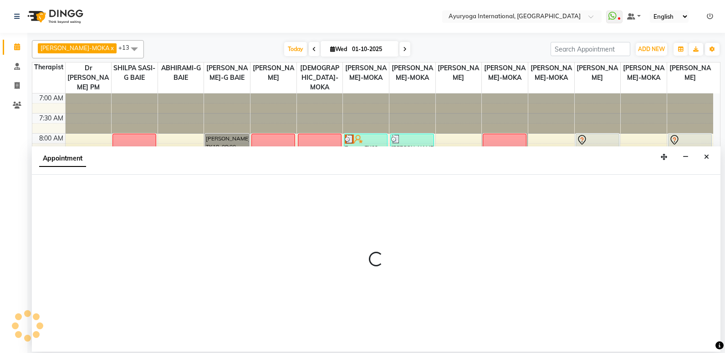
select select "50740"
select select "tentative"
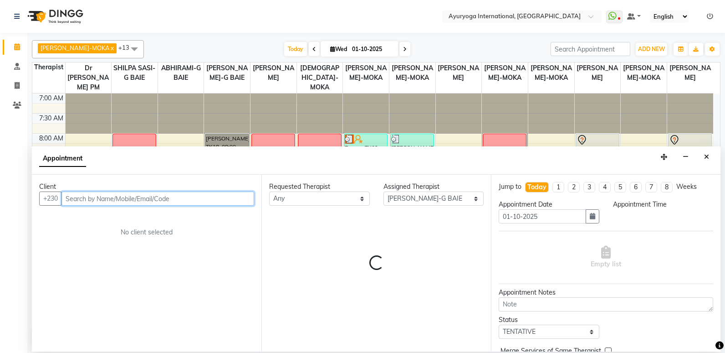
select select "585"
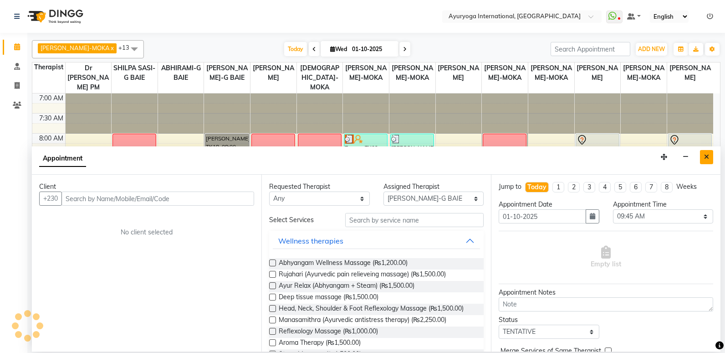
click at [697, 158] on icon "Close" at bounding box center [706, 157] width 5 height 6
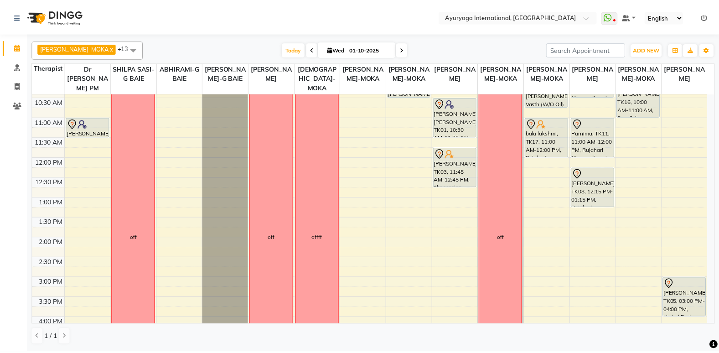
scroll to position [91, 0]
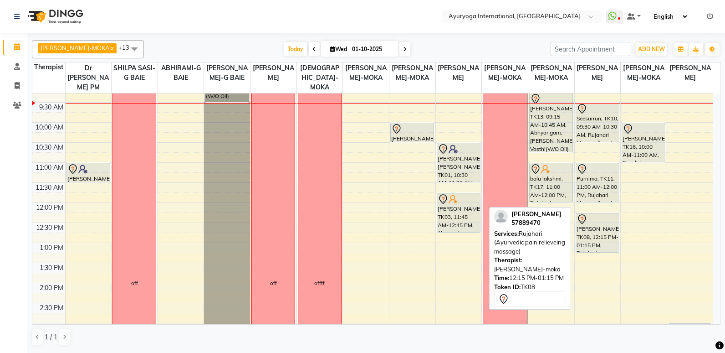
click at [617, 237] on div "padmini gopal, TK08, 12:15 PM-01:15 PM, Rujahari (Ayurvedic pain relieveing mas…" at bounding box center [597, 232] width 43 height 39
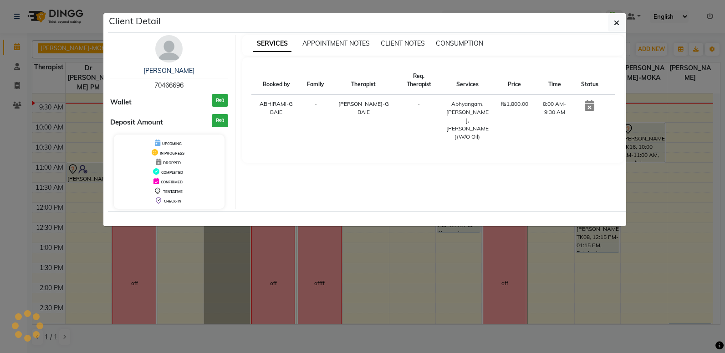
select select "7"
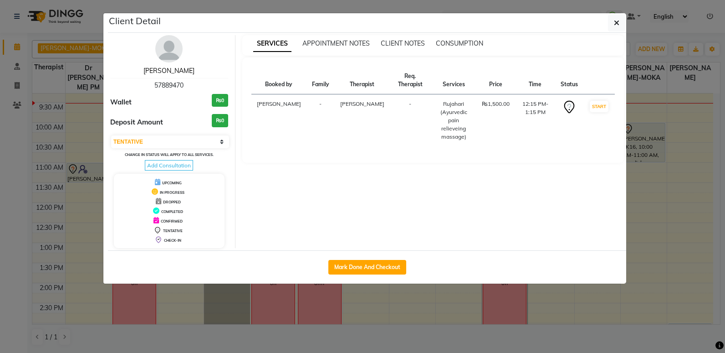
click at [186, 70] on link "padmini gopal" at bounding box center [169, 71] width 51 height 8
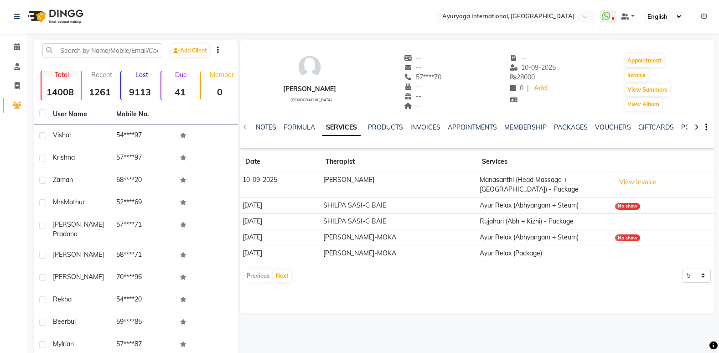
click at [53, 6] on img at bounding box center [54, 17] width 62 height 26
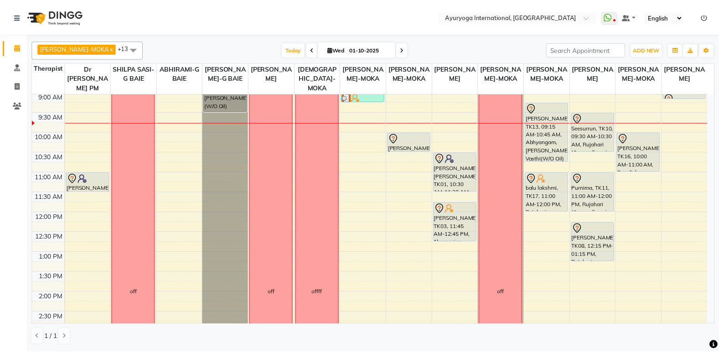
scroll to position [11, 0]
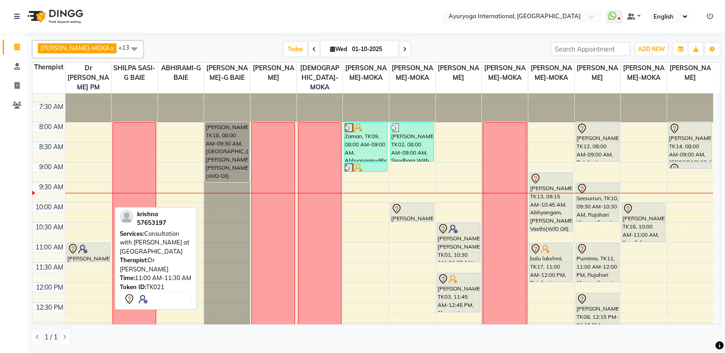
click at [91, 252] on div at bounding box center [88, 248] width 42 height 11
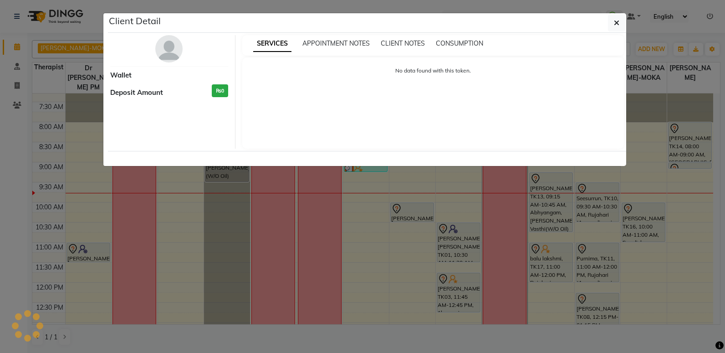
select select "7"
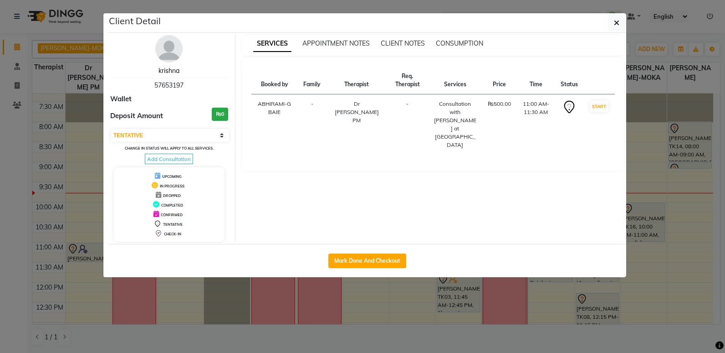
click at [165, 68] on link "krishna" at bounding box center [169, 71] width 21 height 8
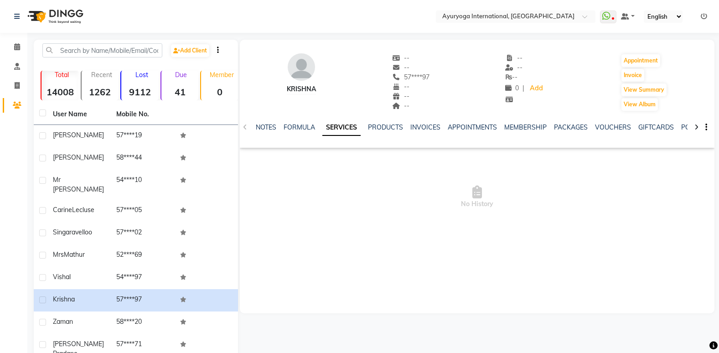
click at [63, 19] on img at bounding box center [54, 17] width 62 height 26
